Goal: Check status: Check status

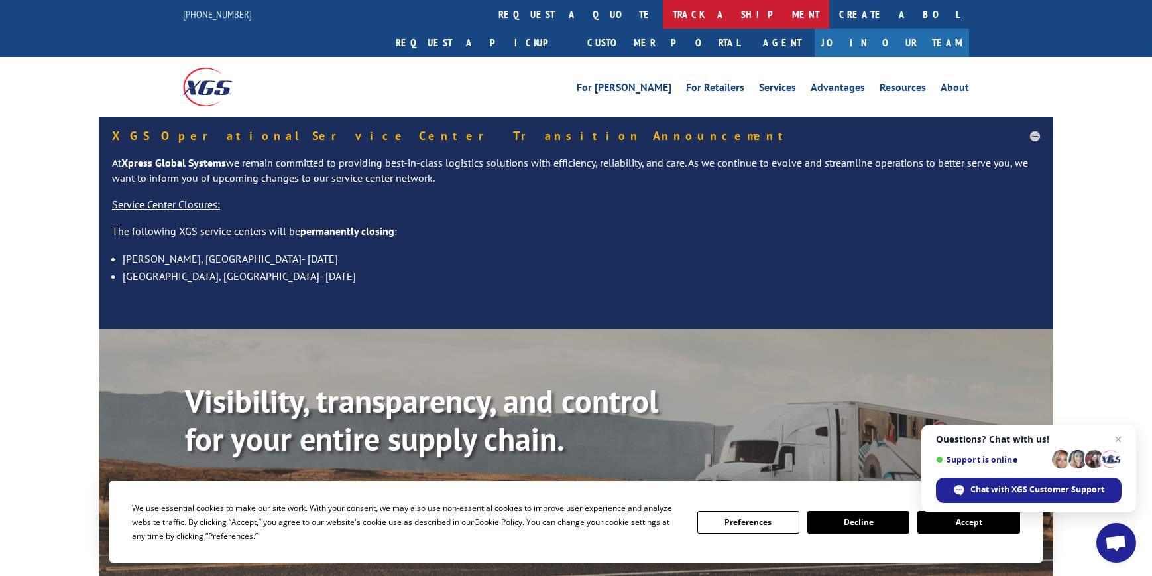
click at [663, 12] on link "track a shipment" at bounding box center [746, 14] width 166 height 29
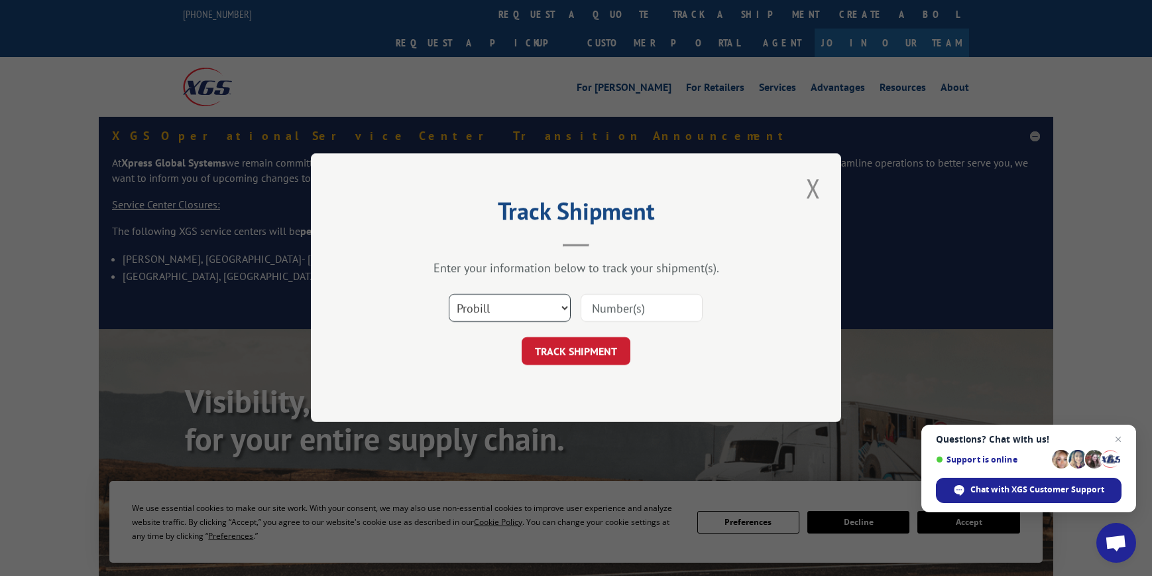
click at [524, 308] on select "Select category... Probill BOL PO" at bounding box center [510, 308] width 122 height 28
select select "po"
click at [449, 294] on select "Select category... Probill BOL PO" at bounding box center [510, 308] width 122 height 28
drag, startPoint x: 623, startPoint y: 327, endPoint x: 638, endPoint y: 312, distance: 21.1
click at [623, 326] on div "Select category... Probill BOL PO" at bounding box center [576, 308] width 398 height 44
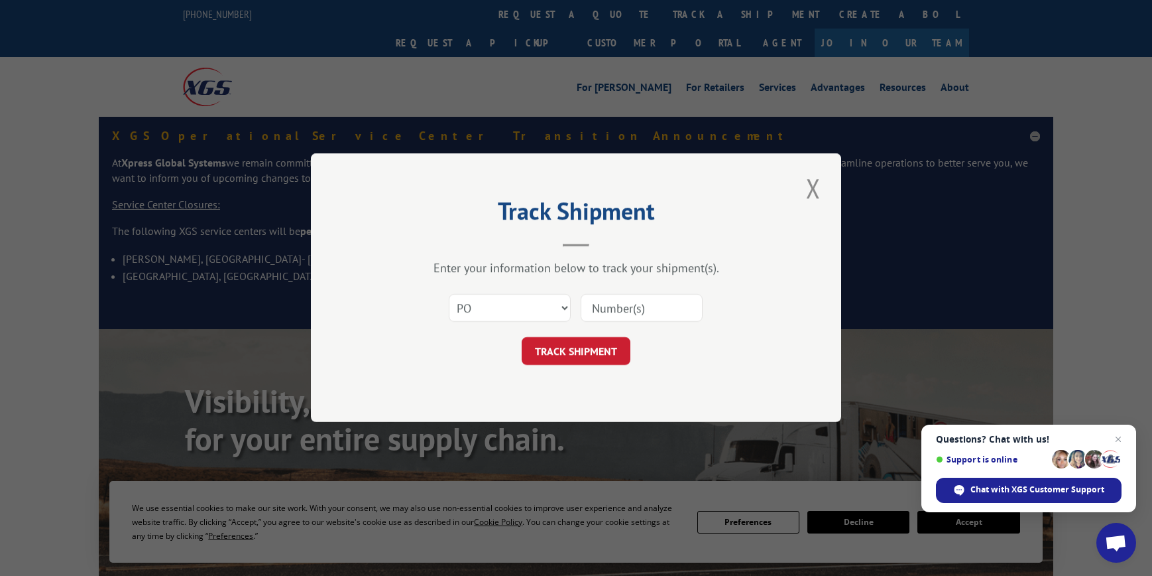
click at [638, 312] on input at bounding box center [642, 308] width 122 height 28
paste input "16502163"
type input "16502163"
click at [598, 350] on button "TRACK SHIPMENT" at bounding box center [576, 351] width 109 height 28
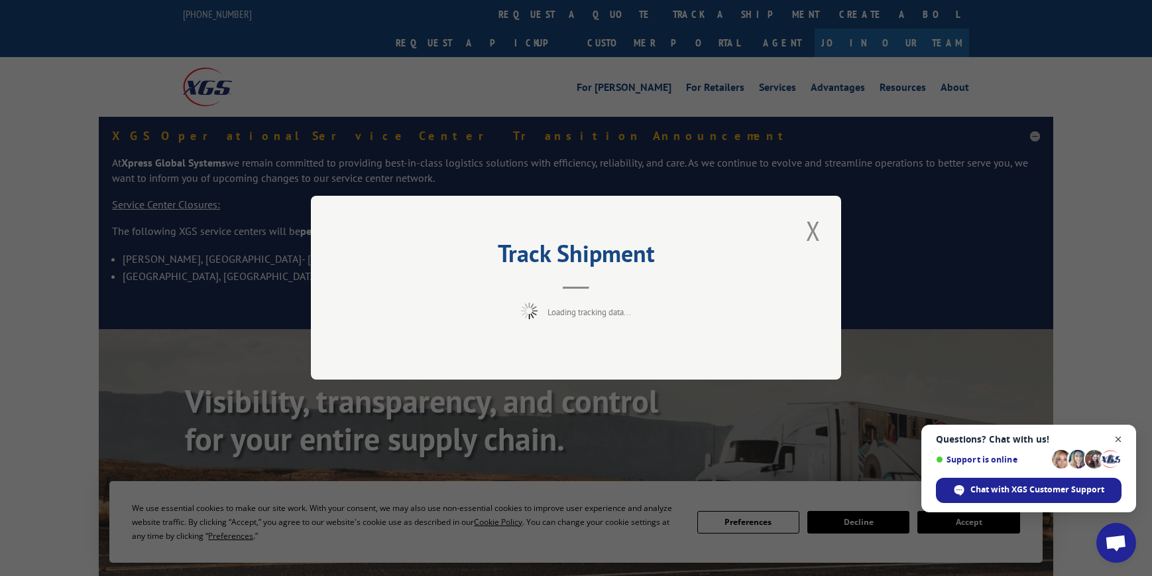
click at [1123, 436] on span "Open chat" at bounding box center [1119, 439] width 17 height 17
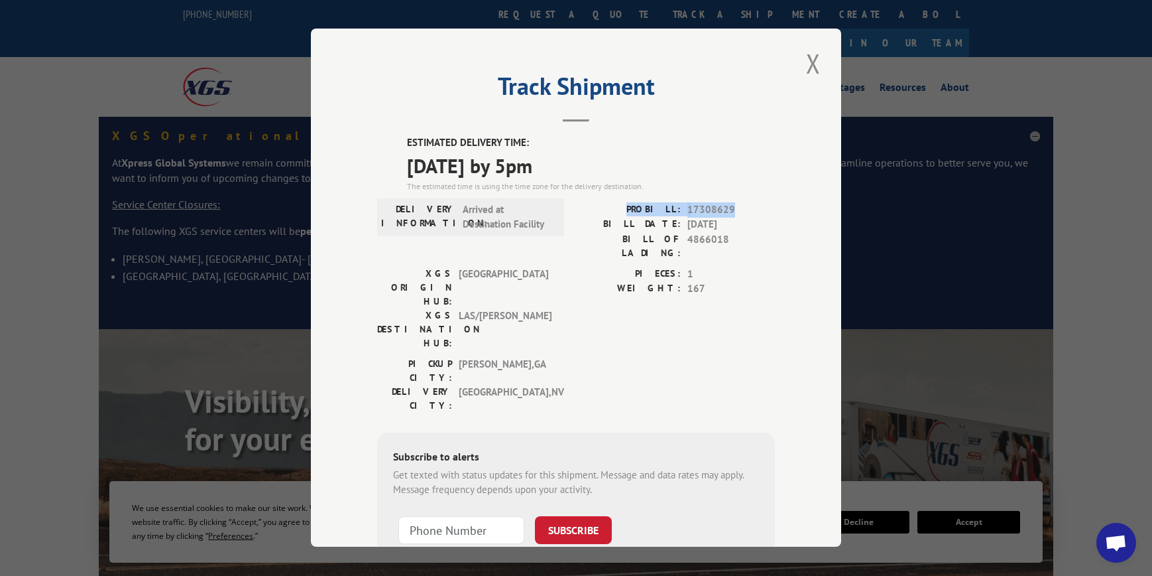
drag, startPoint x: 731, startPoint y: 204, endPoint x: 639, endPoint y: 207, distance: 91.5
click at [639, 207] on div "PROBILL: 17308629" at bounding box center [675, 209] width 199 height 15
copy div "PROBILL: 17308629"
